Goal: Check status: Check status

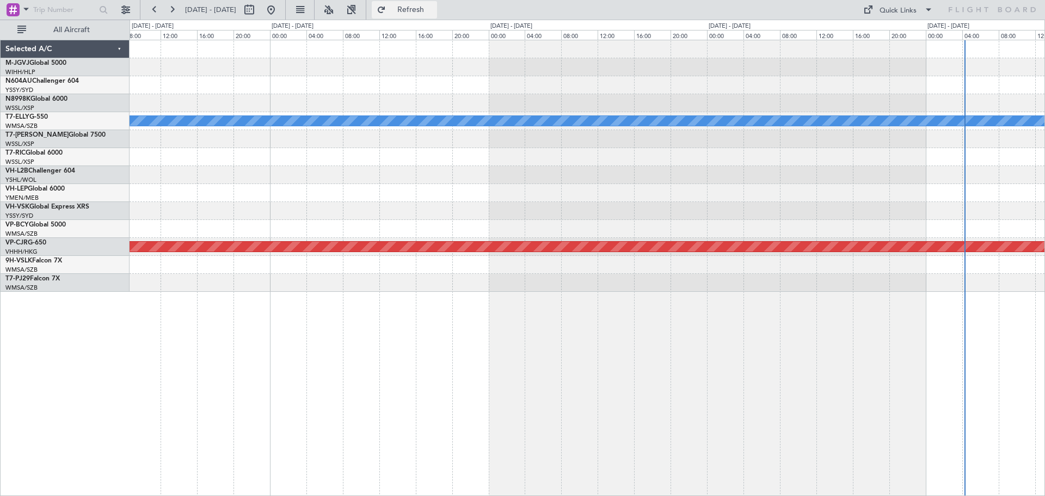
click at [434, 14] on span "Refresh" at bounding box center [411, 10] width 46 height 8
click at [280, 10] on button at bounding box center [270, 9] width 17 height 17
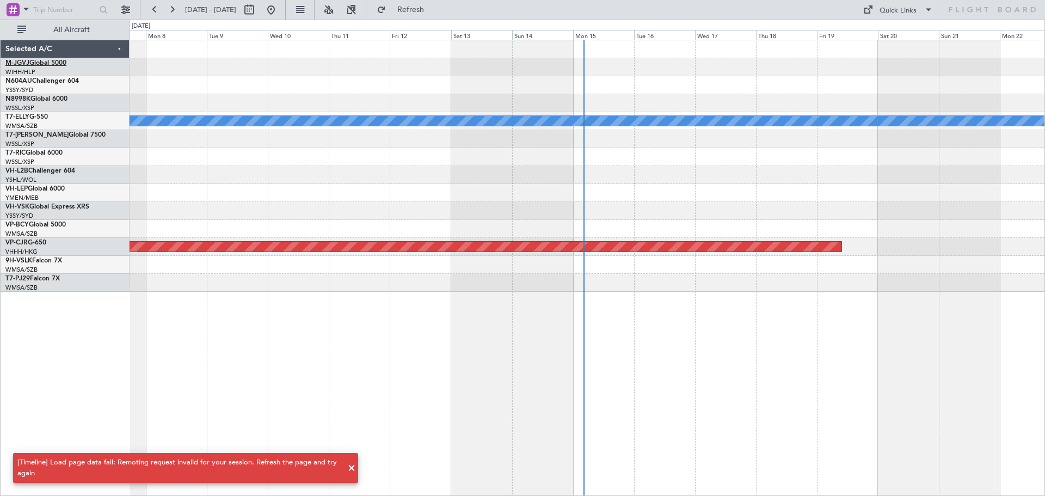
click at [55, 64] on link "M-JGVJ Global 5000" at bounding box center [35, 63] width 61 height 7
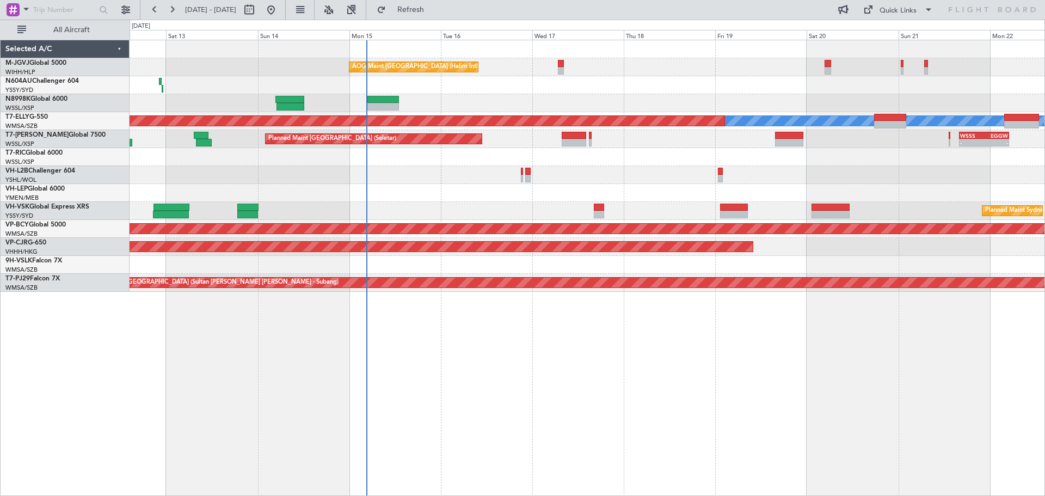
click at [752, 363] on div "AOG Maint [GEOGRAPHIC_DATA] (Halim Intl) Planned Maint [GEOGRAPHIC_DATA] (Selet…" at bounding box center [588, 268] width 916 height 456
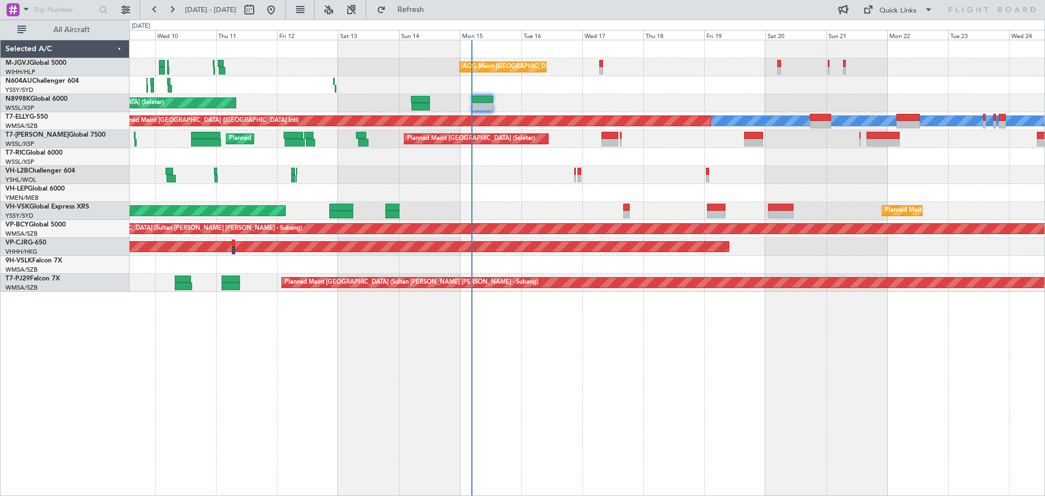
click at [772, 381] on div "AOG Maint [GEOGRAPHIC_DATA] (Halim Intl) Planned Maint [GEOGRAPHIC_DATA] (Selet…" at bounding box center [588, 268] width 916 height 456
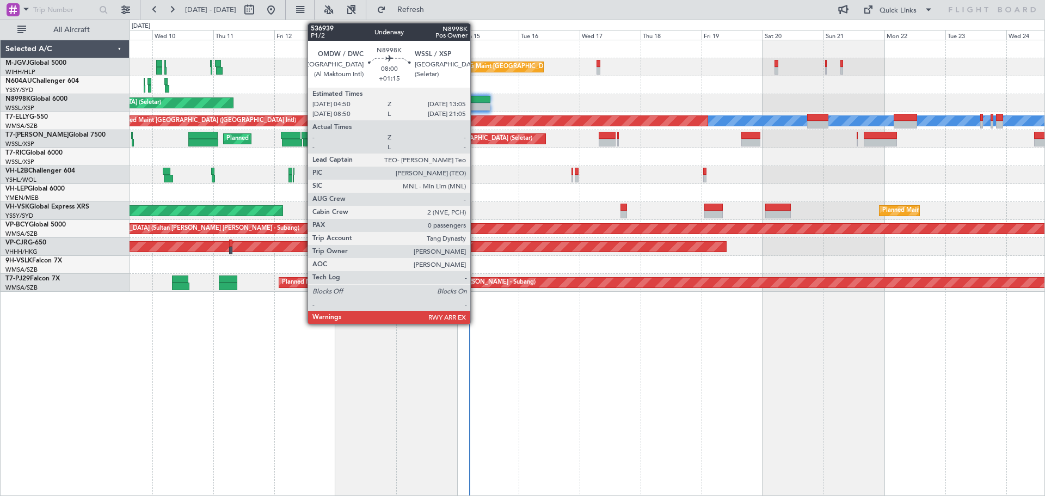
click at [475, 99] on div at bounding box center [479, 100] width 21 height 8
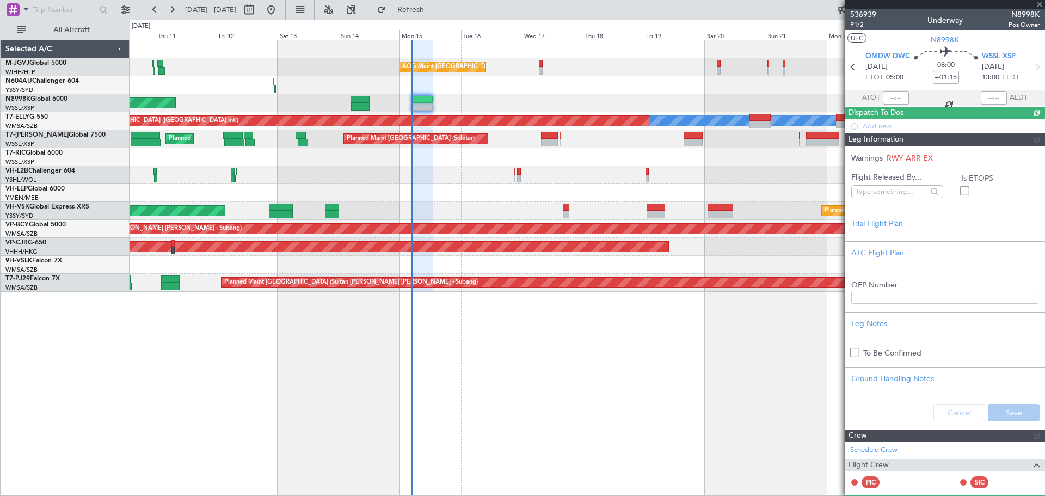
click at [555, 95] on div "Planned Maint [GEOGRAPHIC_DATA] (Seletar)" at bounding box center [587, 103] width 915 height 18
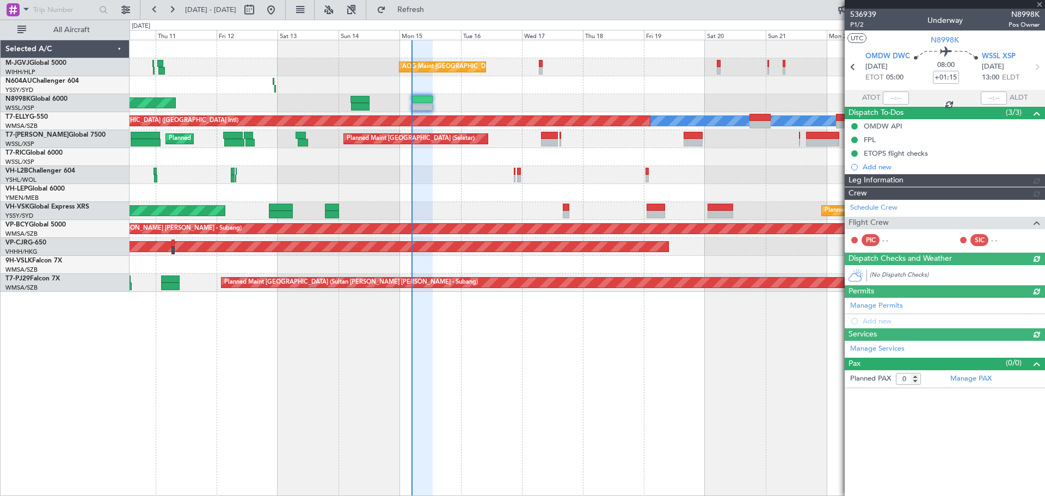
type input "[PERSON_NAME] (LEU)"
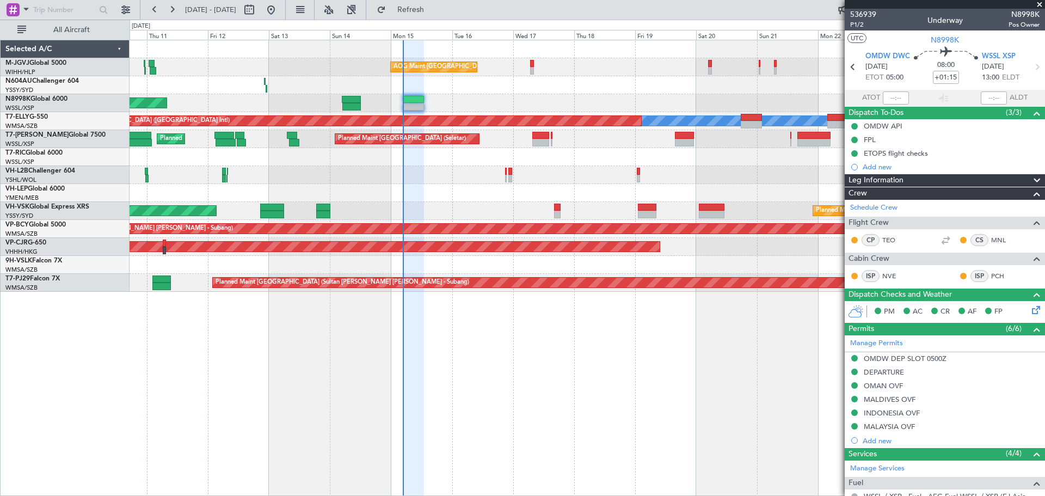
click at [677, 99] on div "Planned Maint [GEOGRAPHIC_DATA] (Seletar)" at bounding box center [587, 103] width 915 height 18
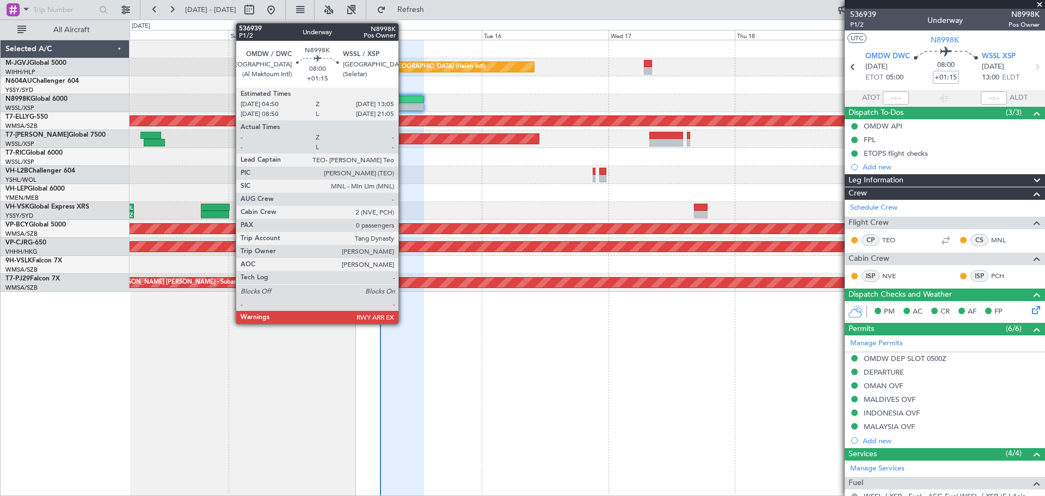
click at [403, 100] on div at bounding box center [403, 100] width 44 height 8
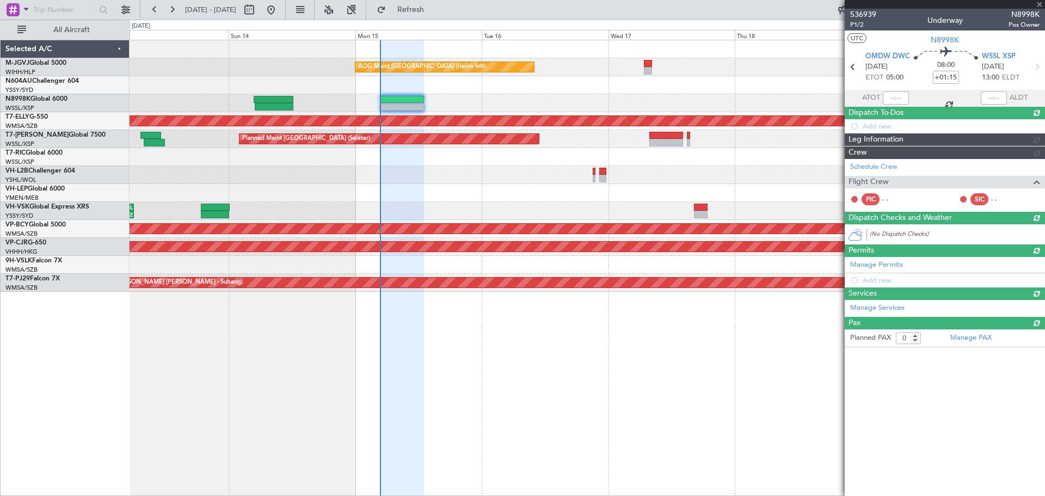
type input "[PERSON_NAME] (LEU)"
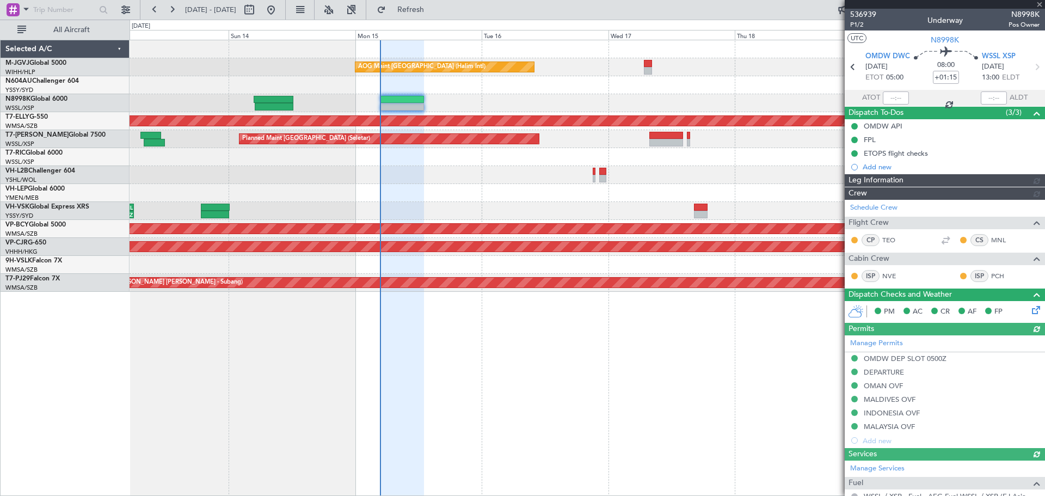
type input "[PERSON_NAME] (LEU)"
